Goal: Task Accomplishment & Management: Complete application form

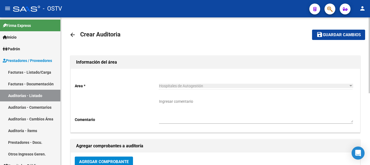
click at [73, 33] on mat-icon "arrow_back" at bounding box center [72, 34] width 7 height 7
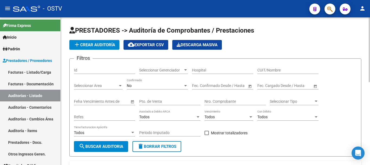
click at [92, 42] on button "add Crear Auditoría" at bounding box center [94, 45] width 50 height 10
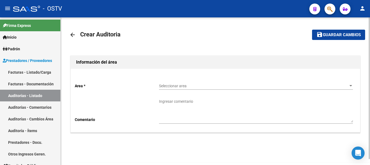
click at [165, 82] on div "Seleccionar area Seleccionar area" at bounding box center [256, 84] width 194 height 11
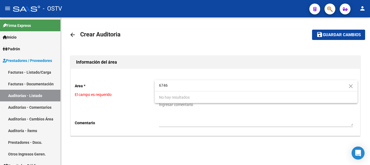
type input "6746"
drag, startPoint x: 147, startPoint y: 100, endPoint x: 150, endPoint y: 99, distance: 2.8
click at [147, 100] on div at bounding box center [185, 82] width 370 height 165
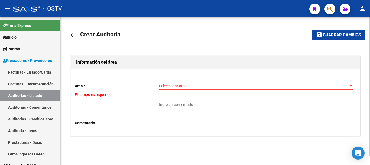
click at [187, 83] on span "Seleccionar area" at bounding box center [253, 85] width 189 height 5
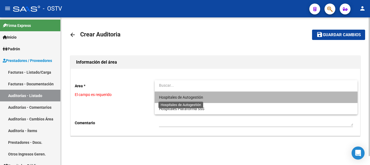
drag, startPoint x: 175, startPoint y: 96, endPoint x: 162, endPoint y: 104, distance: 14.6
click at [175, 97] on span "Hospitales de Autogestión" at bounding box center [181, 97] width 44 height 4
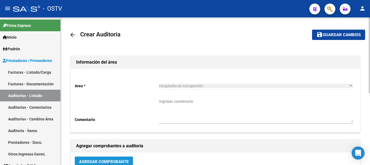
click at [121, 164] on button "Agregar Comprobante" at bounding box center [104, 161] width 58 height 10
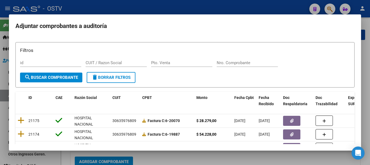
click at [247, 59] on div "Nro. Comprobante" at bounding box center [247, 63] width 61 height 8
paste input "6746"
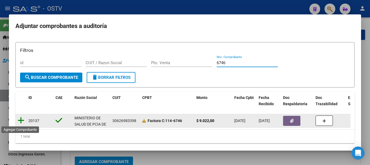
type input "6746"
click at [21, 122] on icon at bounding box center [21, 120] width 7 height 8
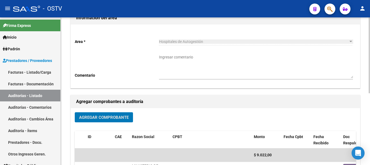
scroll to position [139, 0]
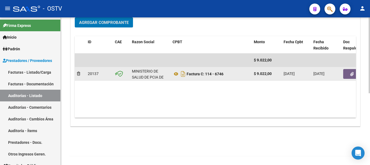
click at [355, 72] on button "button" at bounding box center [351, 74] width 17 height 10
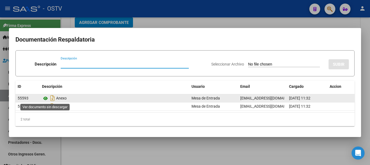
click at [45, 98] on icon at bounding box center [45, 98] width 7 height 7
